Goal: Transaction & Acquisition: Book appointment/travel/reservation

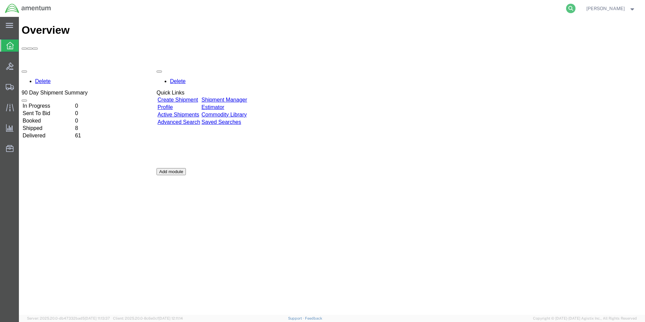
click at [574, 9] on icon at bounding box center [570, 8] width 9 height 9
paste input "DCO-25279-169137"
type input "DCO-25279-169137"
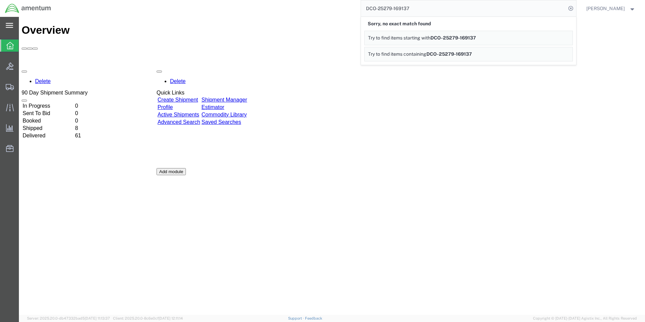
click at [5, 23] on div "main_menu Created with Sketch." at bounding box center [9, 25] width 19 height 17
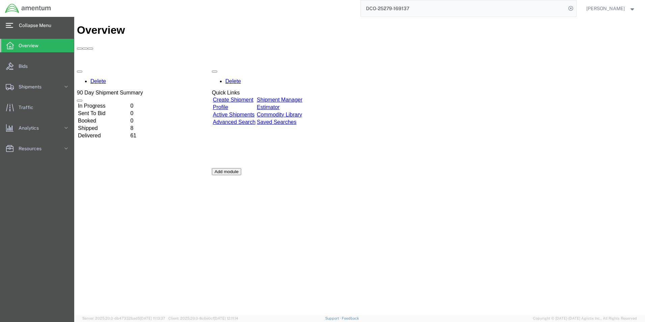
click at [24, 20] on span "Collapse Menu" at bounding box center [37, 26] width 37 height 14
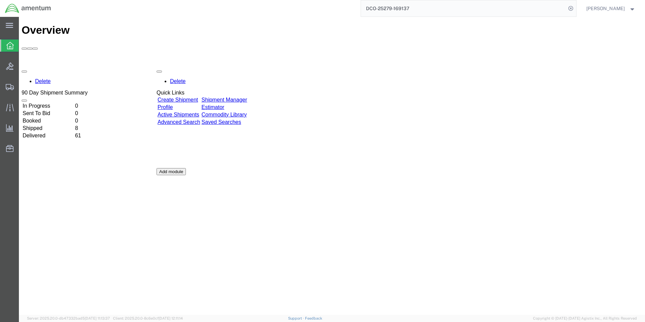
click at [19, 8] on img at bounding box center [28, 8] width 47 height 10
click at [572, 9] on icon at bounding box center [570, 8] width 9 height 9
click at [577, 7] on form at bounding box center [571, 8] width 11 height 17
click at [576, 7] on icon at bounding box center [570, 8] width 9 height 9
paste input "DCO-25279-169137"
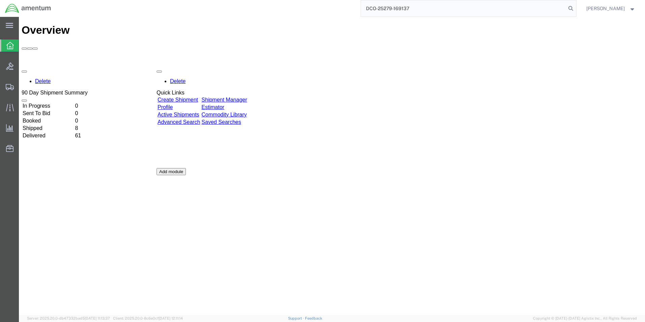
type input "DCO-25279-169137"
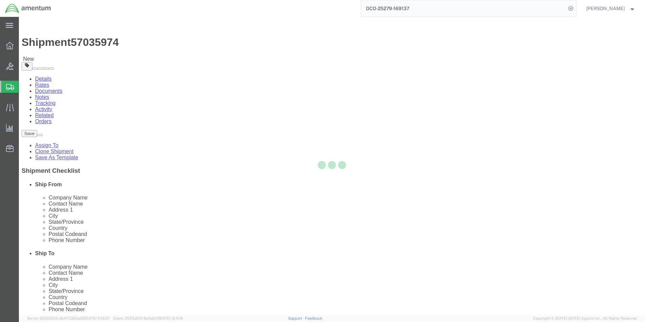
select select "42748"
select select
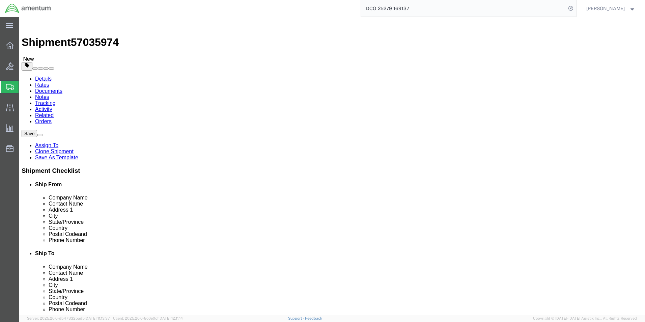
click input ","
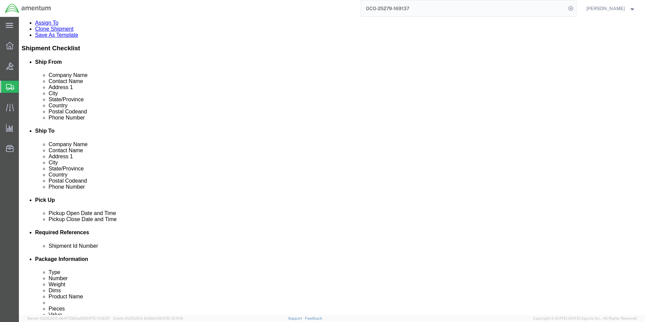
scroll to position [169, 0]
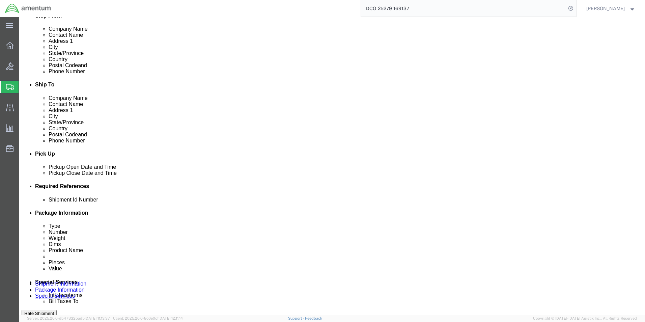
click button "Rate Shipment"
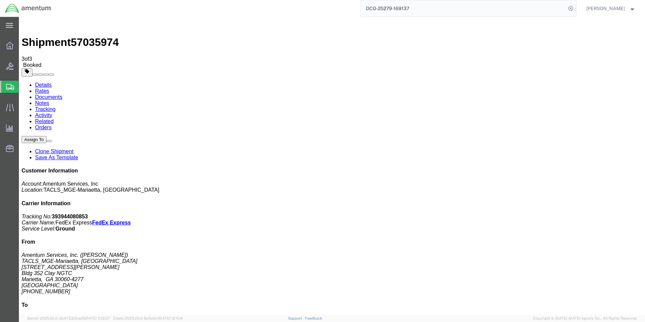
drag, startPoint x: 282, startPoint y: 119, endPoint x: 264, endPoint y: 91, distance: 32.9
